Goal: Task Accomplishment & Management: Use online tool/utility

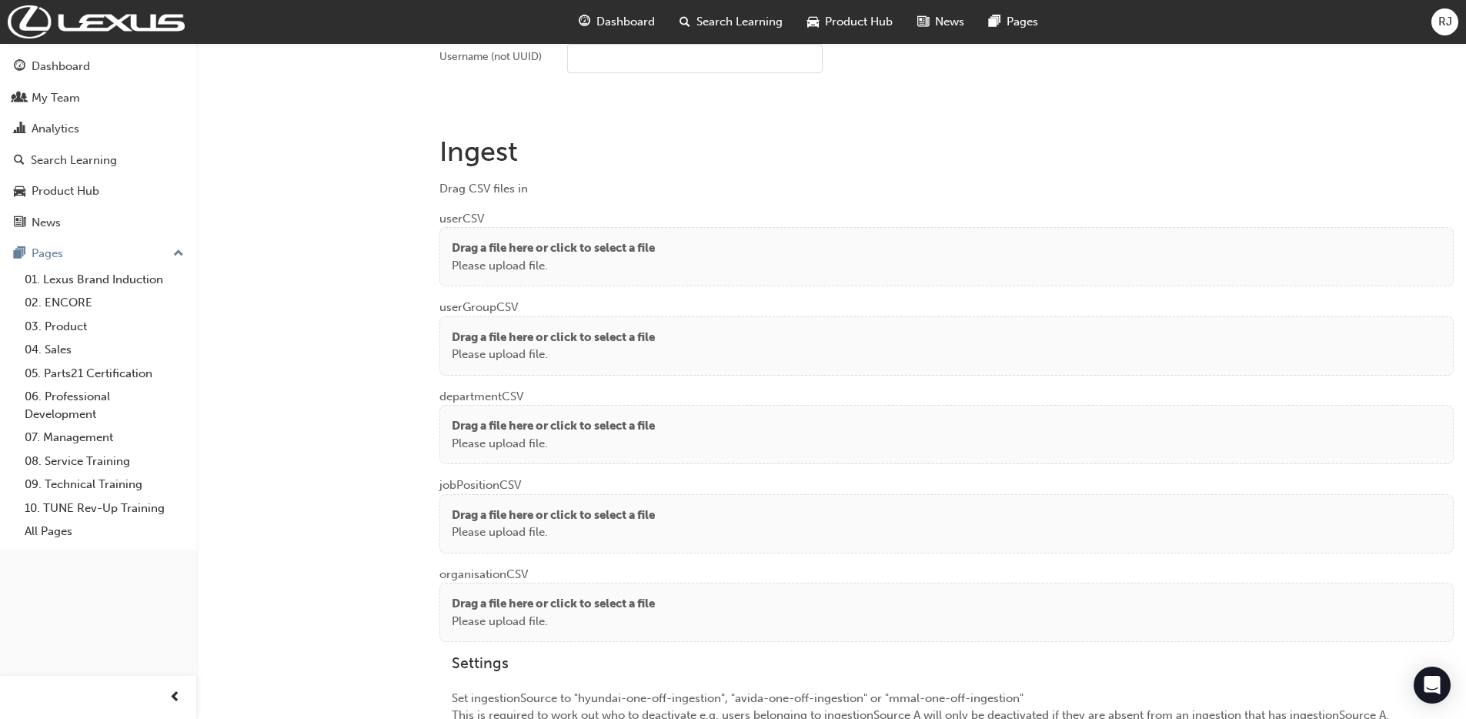
scroll to position [1125, 0]
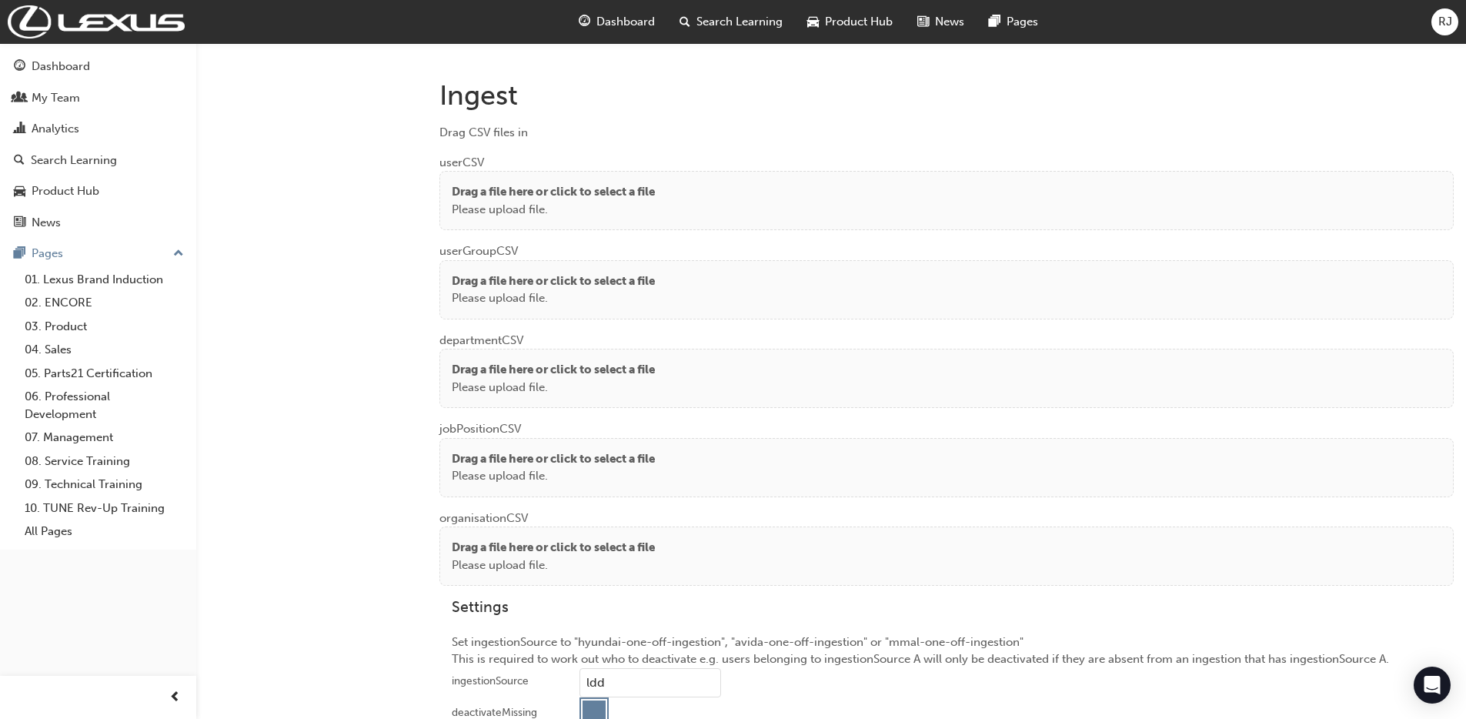
click at [662, 185] on div "Drag a file here or click to select a file Please upload file." at bounding box center [946, 200] width 989 height 35
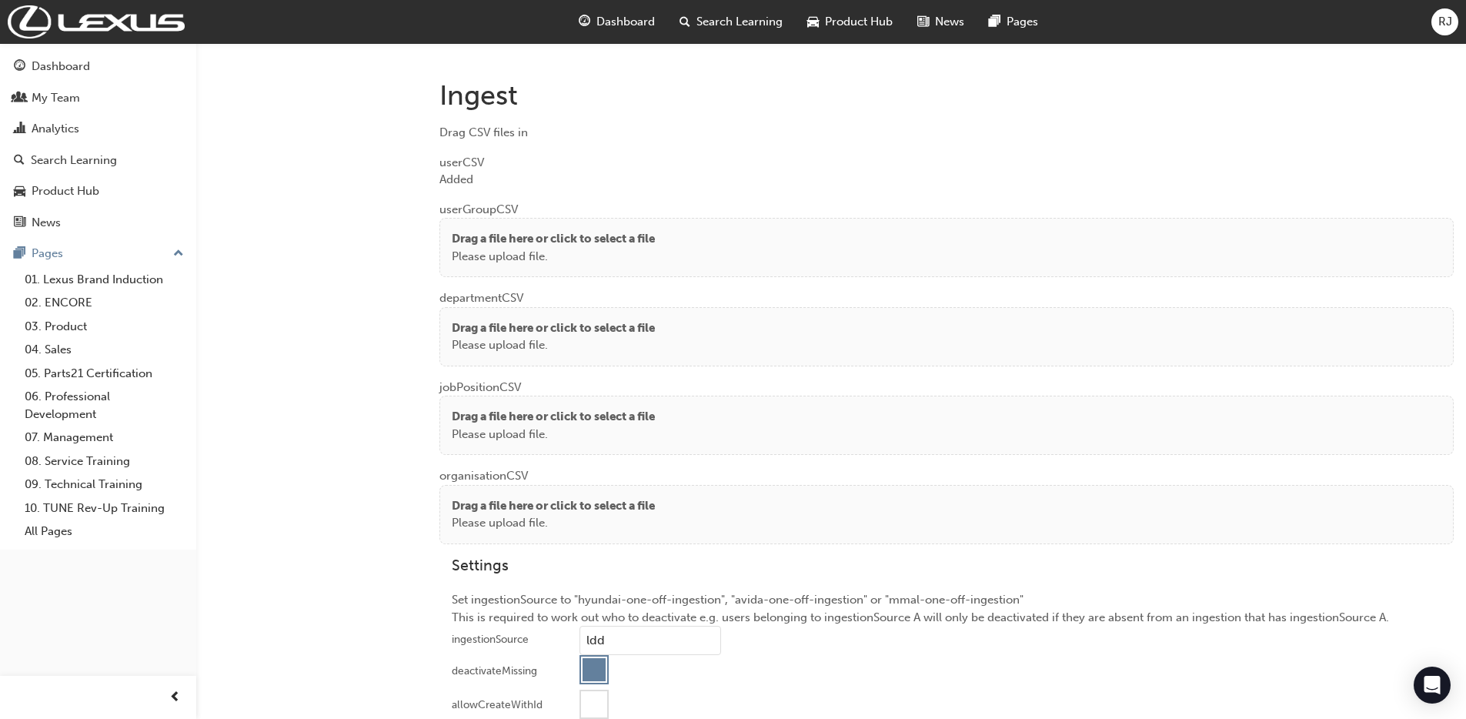
click at [501, 252] on p "Please upload file." at bounding box center [553, 257] width 203 height 18
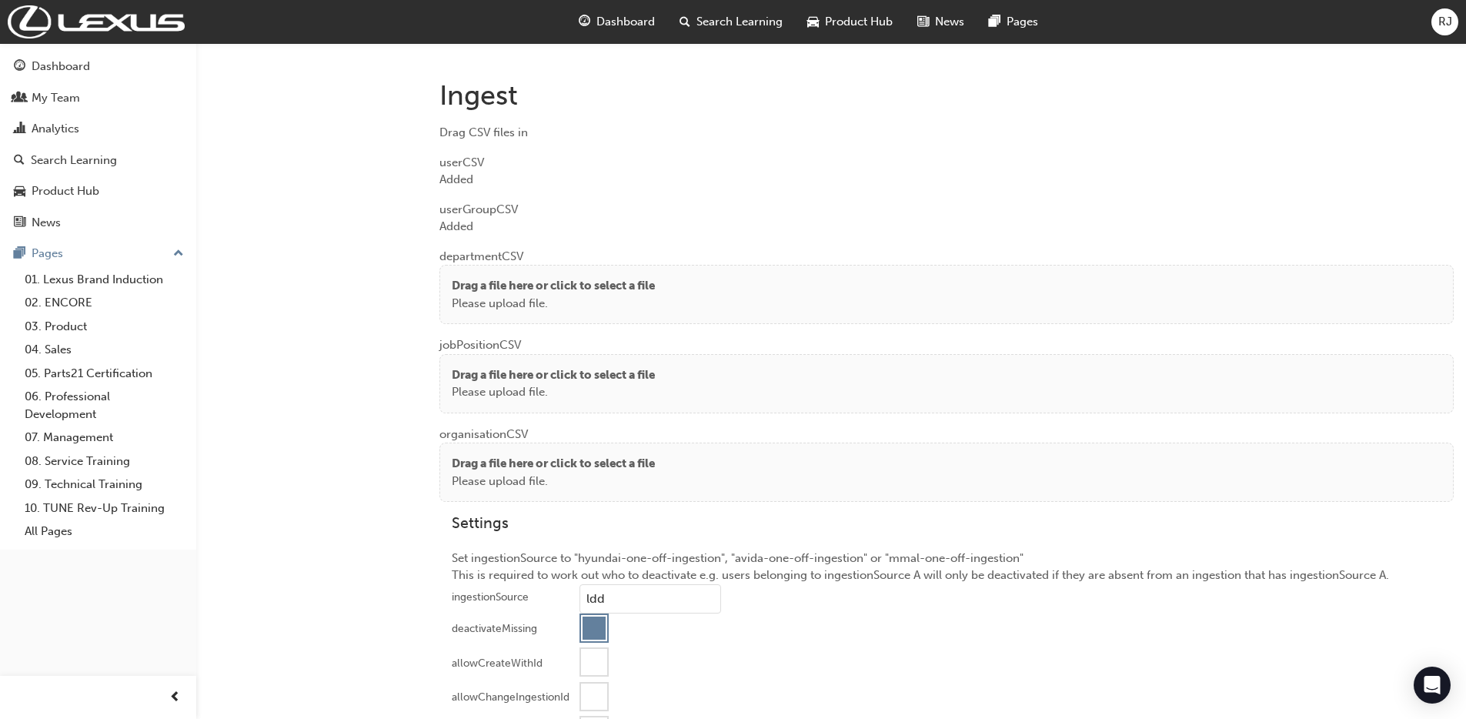
click at [465, 279] on p "Drag a file here or click to select a file" at bounding box center [553, 286] width 203 height 18
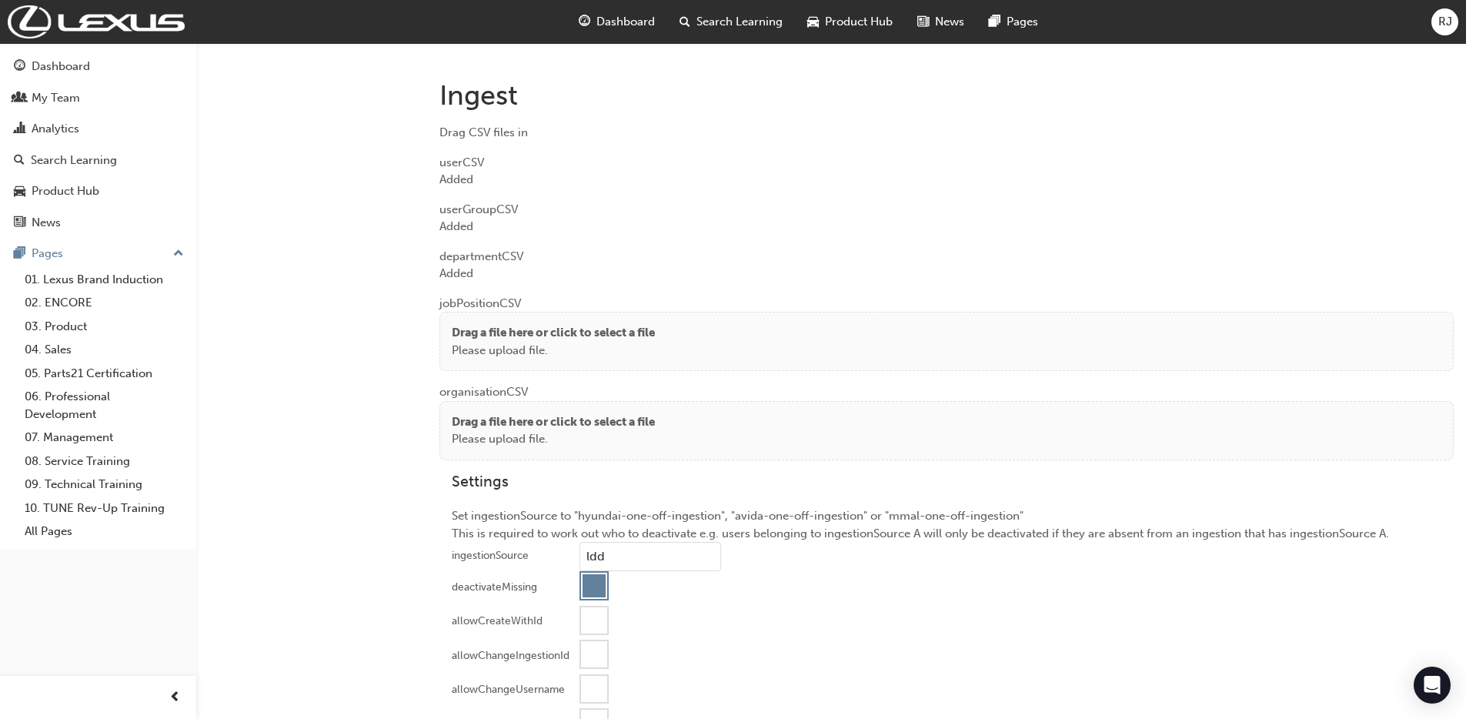
click at [482, 349] on p "Please upload file." at bounding box center [553, 351] width 203 height 18
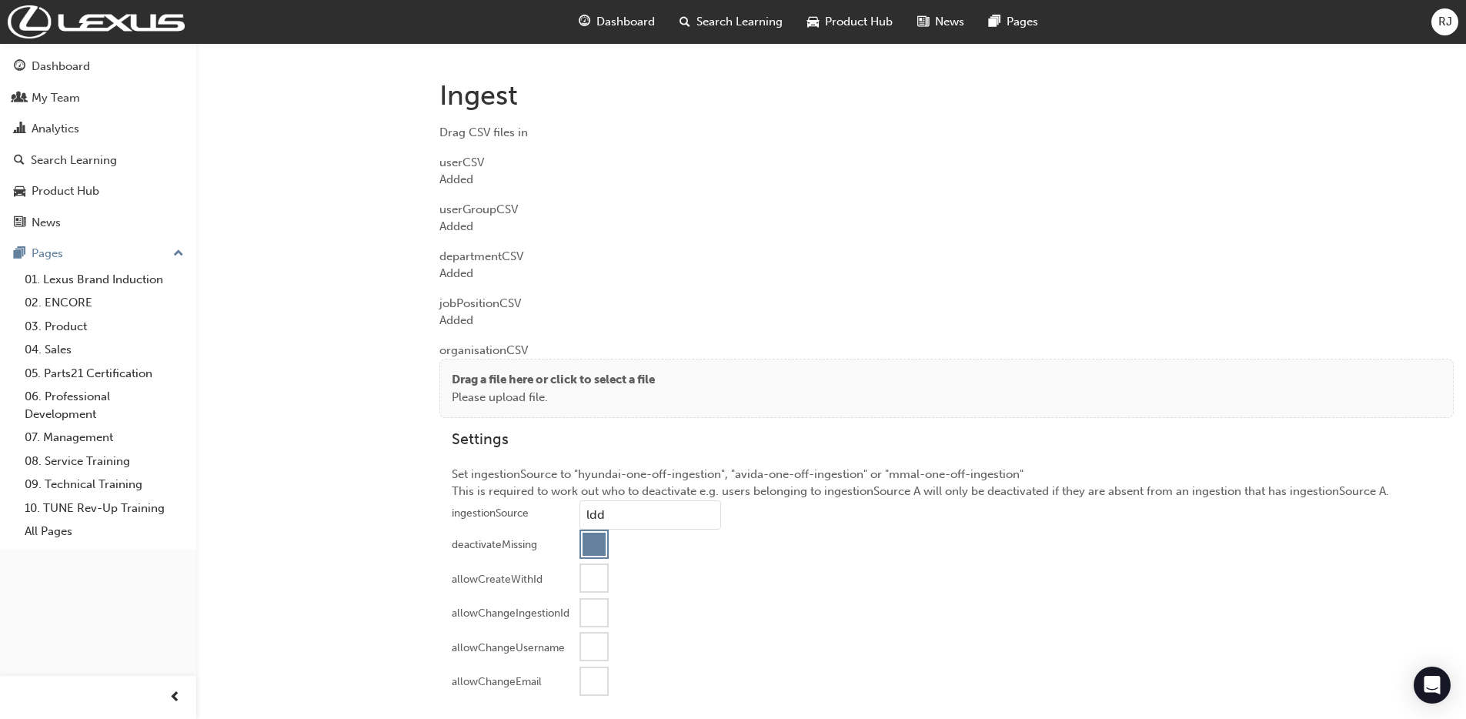
click at [487, 386] on p "Drag a file here or click to select a file" at bounding box center [553, 380] width 203 height 18
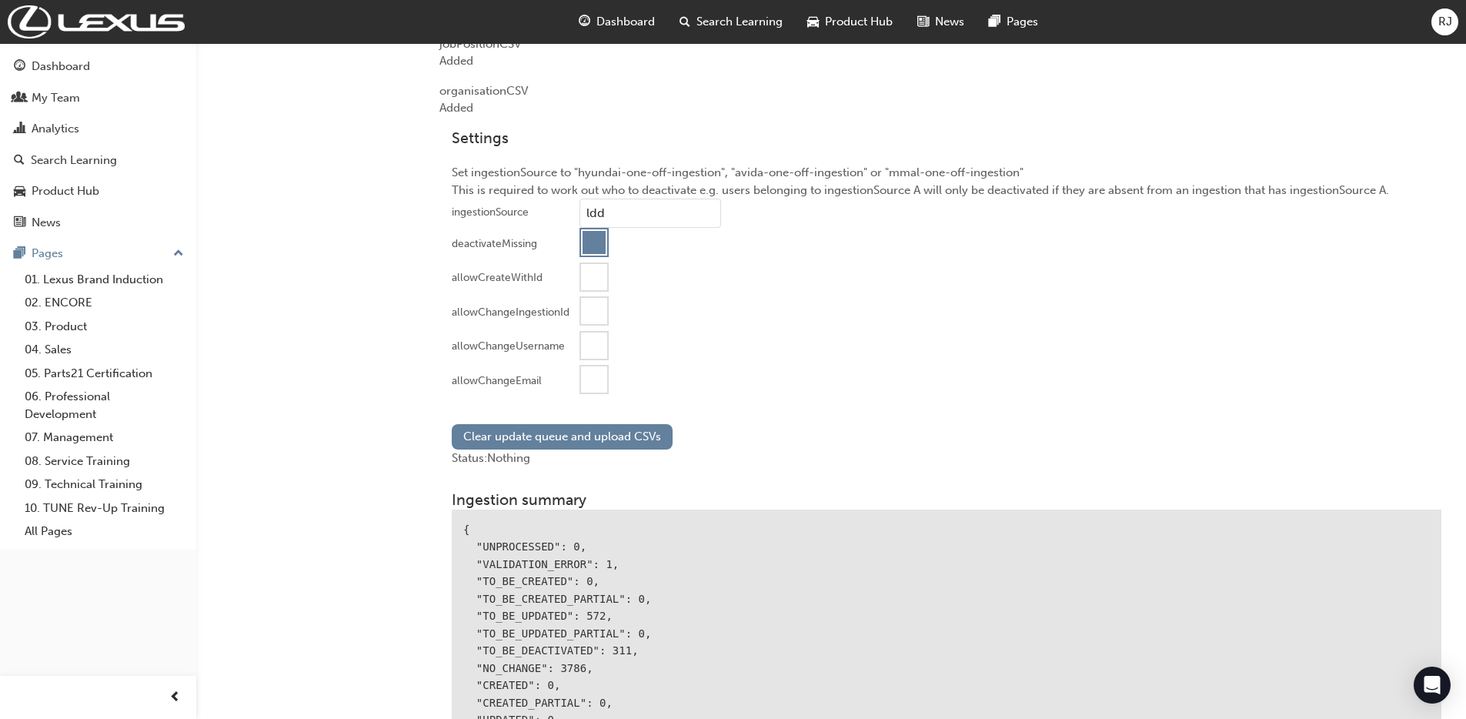
scroll to position [1470, 0]
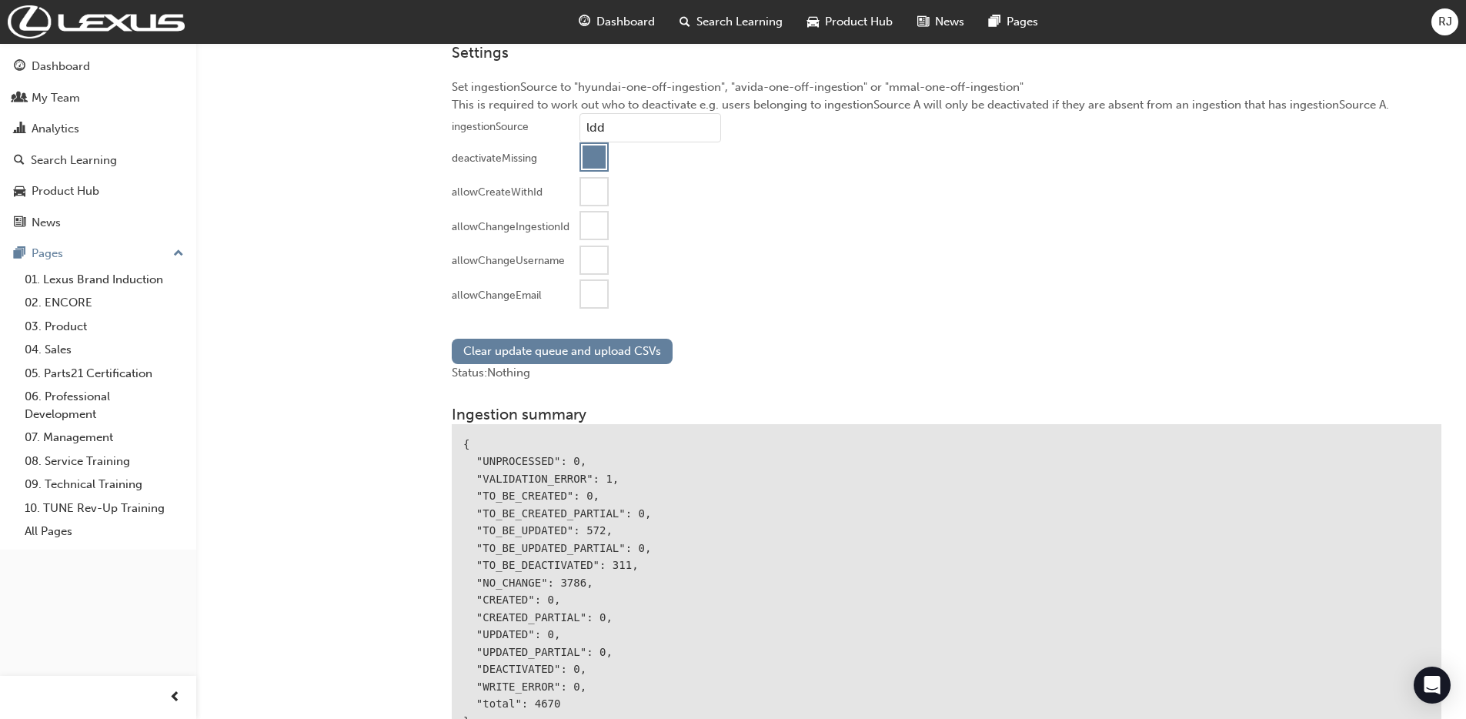
click at [589, 299] on div at bounding box center [594, 294] width 26 height 26
click at [552, 347] on button "Clear update queue and upload CSVs" at bounding box center [562, 350] width 221 height 25
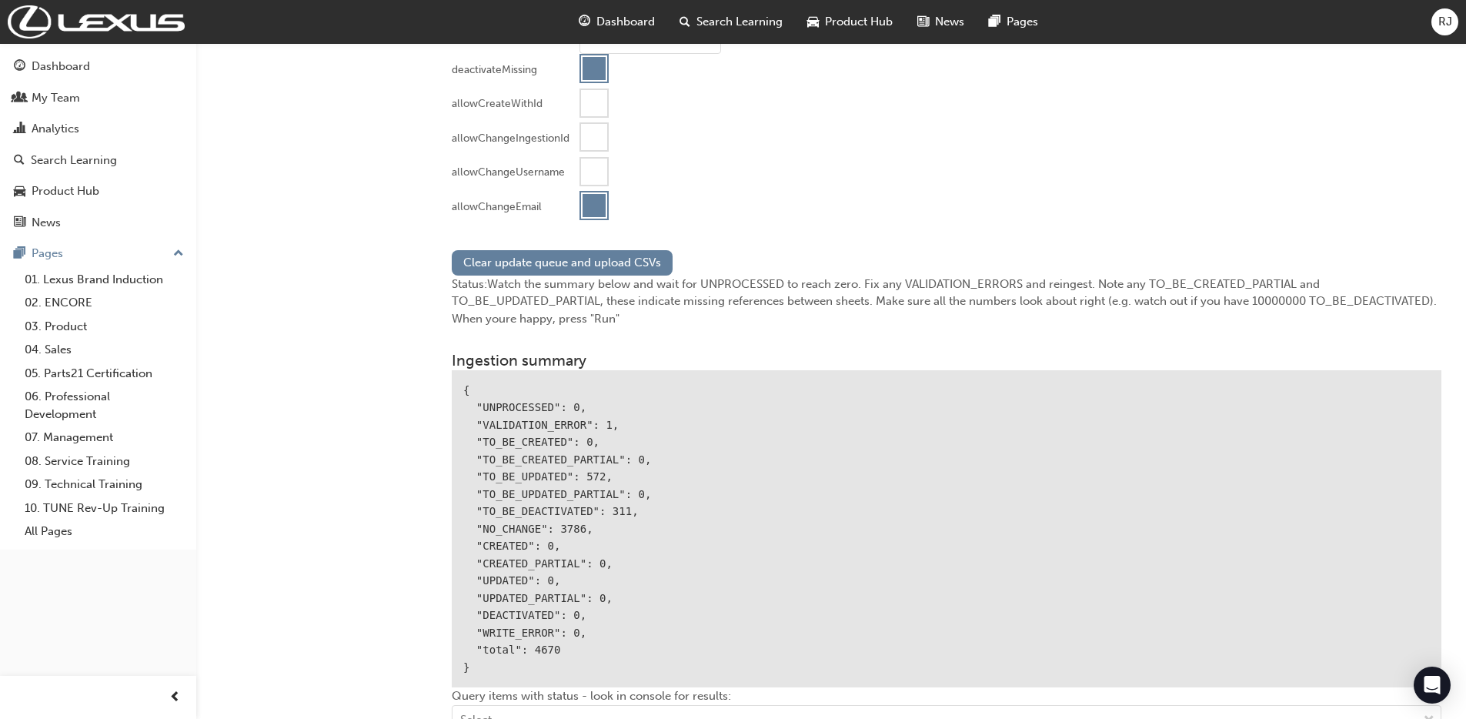
scroll to position [1300, 0]
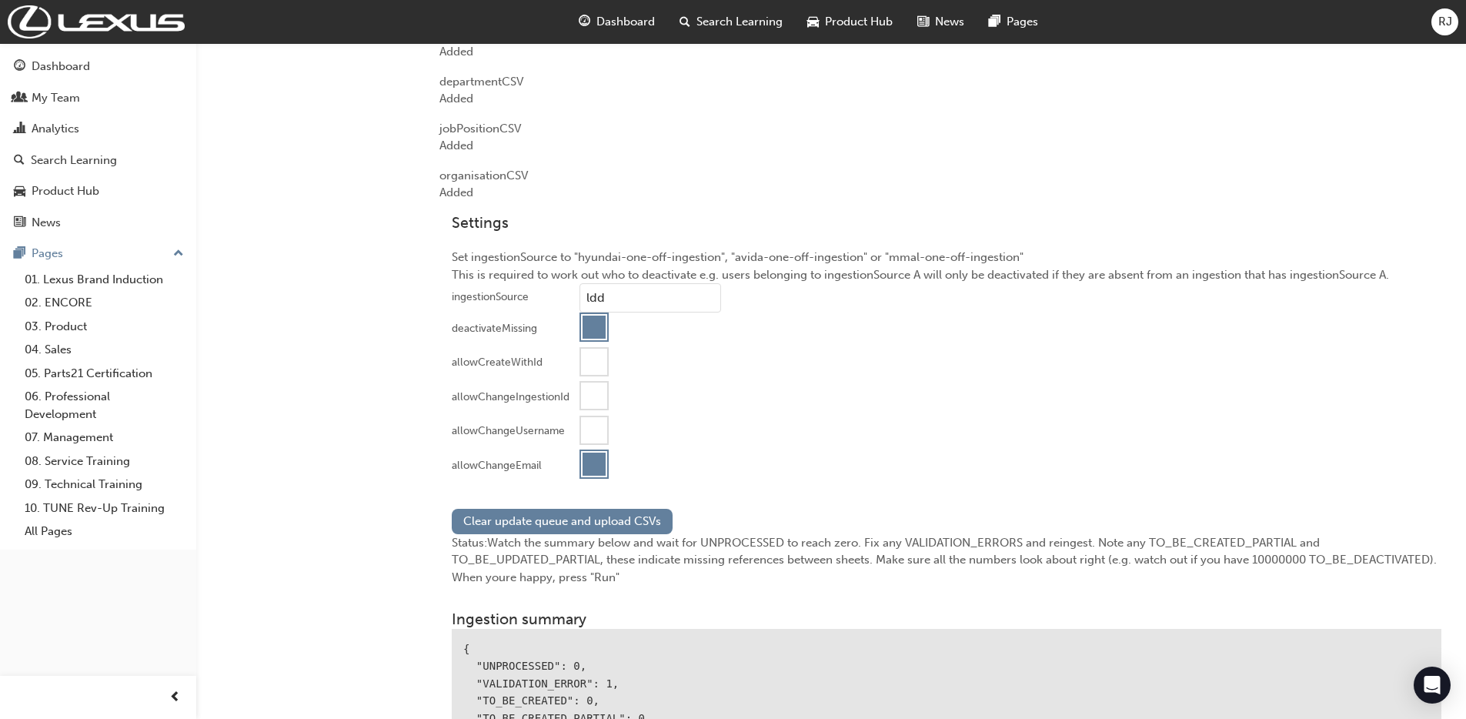
click at [589, 455] on div at bounding box center [593, 463] width 23 height 23
click at [591, 334] on div at bounding box center [593, 326] width 23 height 23
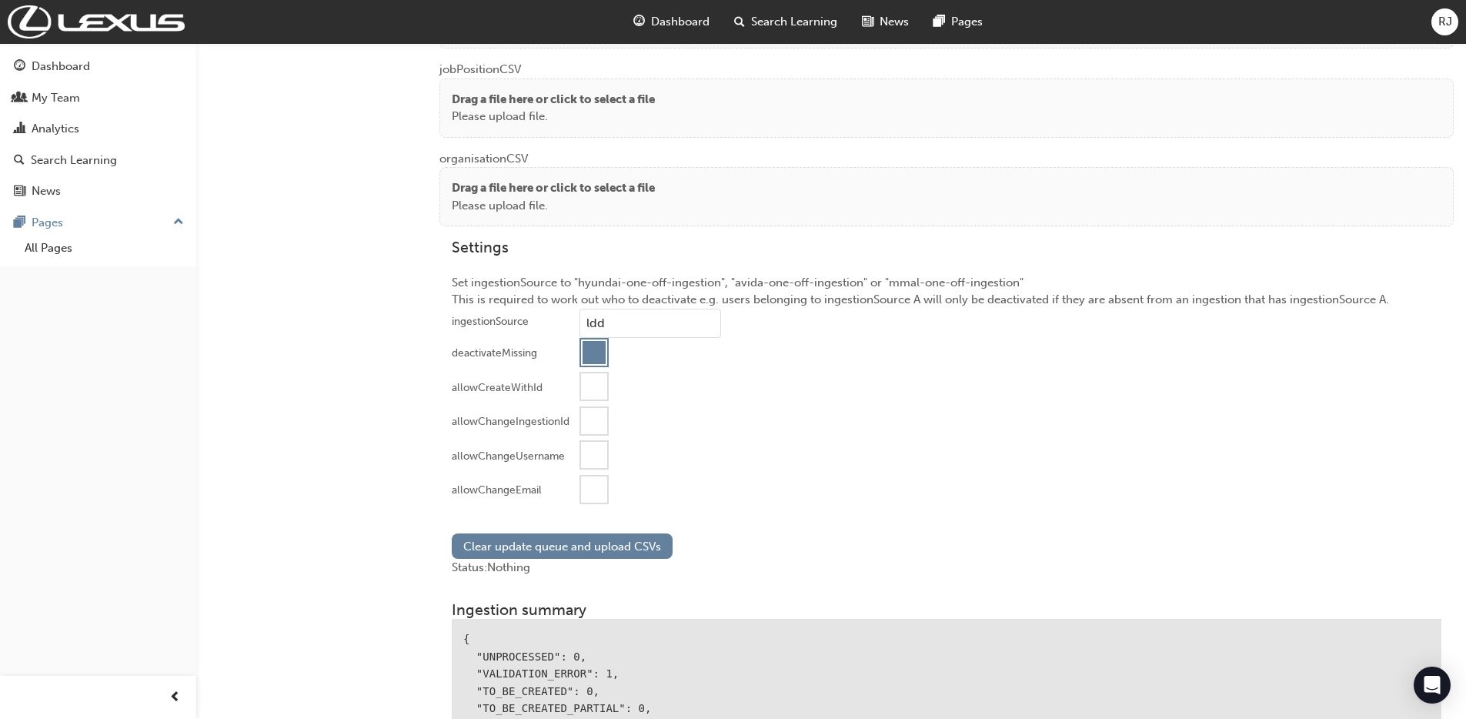
scroll to position [1504, 0]
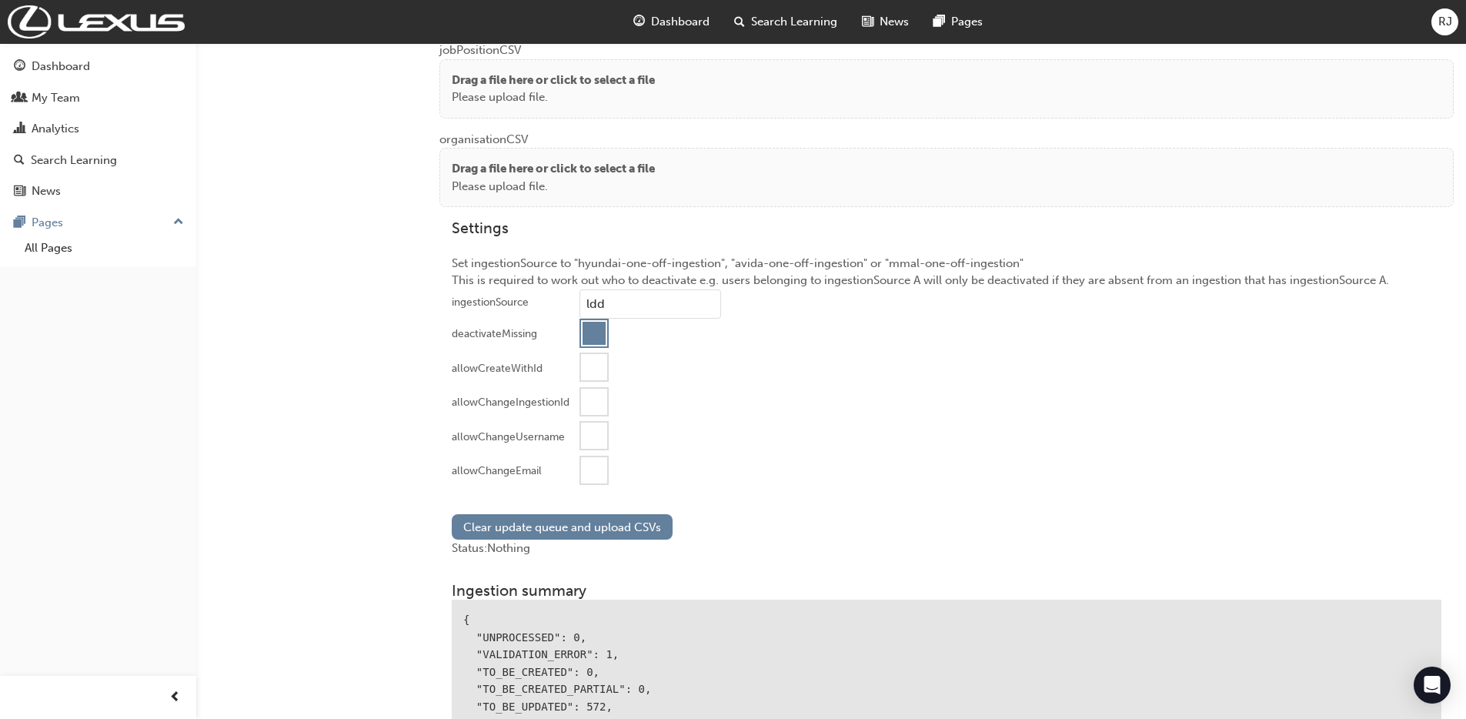
click at [595, 339] on div at bounding box center [593, 333] width 23 height 23
click at [600, 307] on input "ldd" at bounding box center [650, 303] width 142 height 29
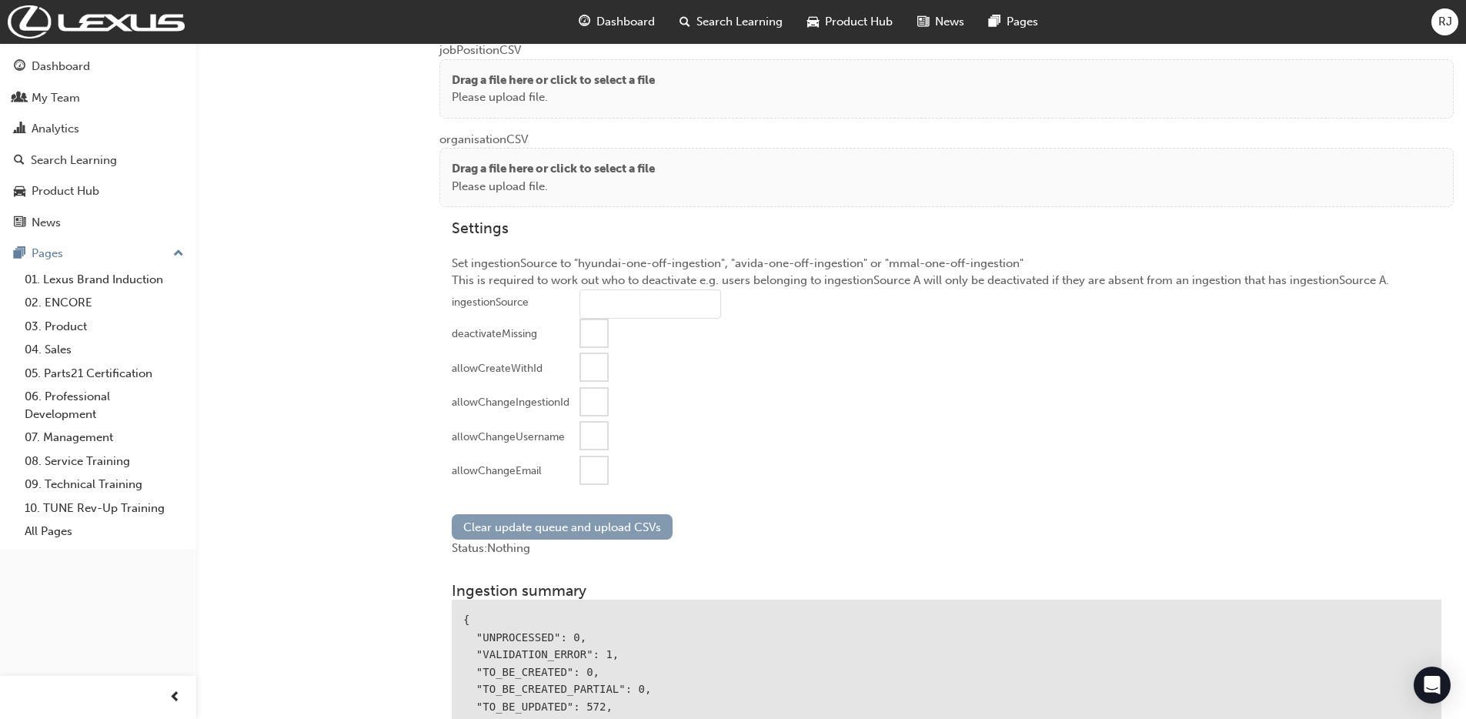
click at [575, 529] on button "Clear update queue and upload CSVs" at bounding box center [562, 526] width 221 height 25
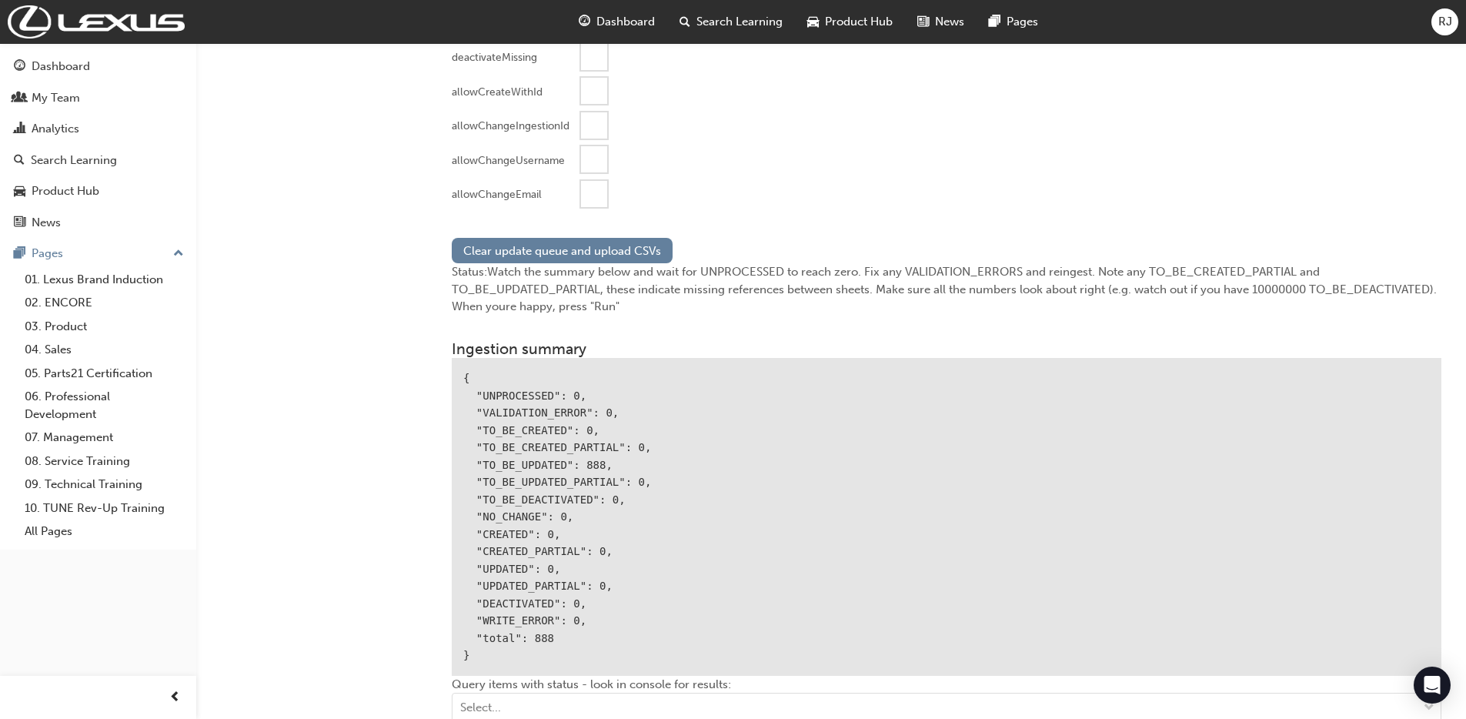
scroll to position [1756, 0]
